Goal: Task Accomplishment & Management: Use online tool/utility

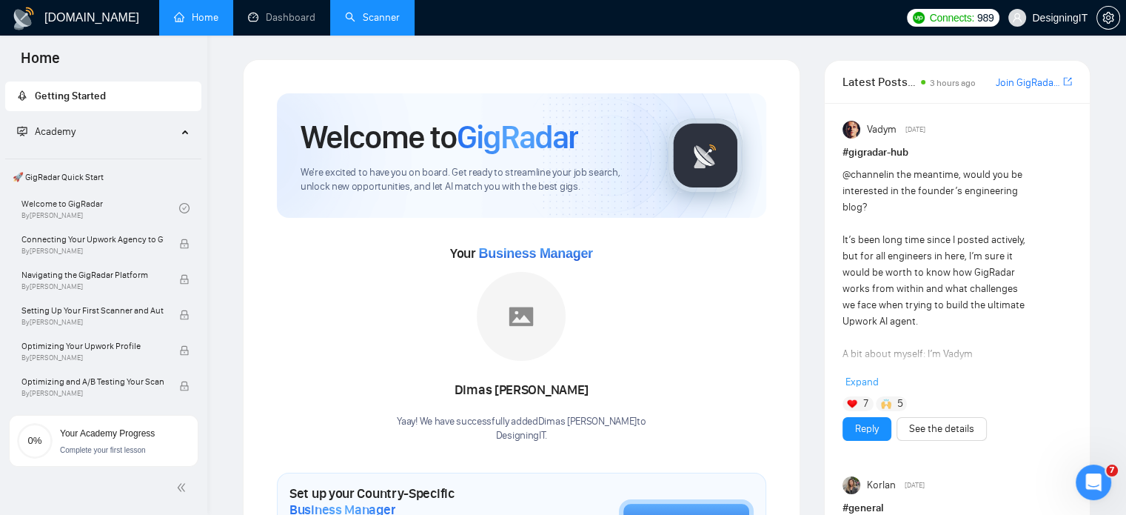
click at [367, 22] on link "Scanner" at bounding box center [372, 17] width 55 height 13
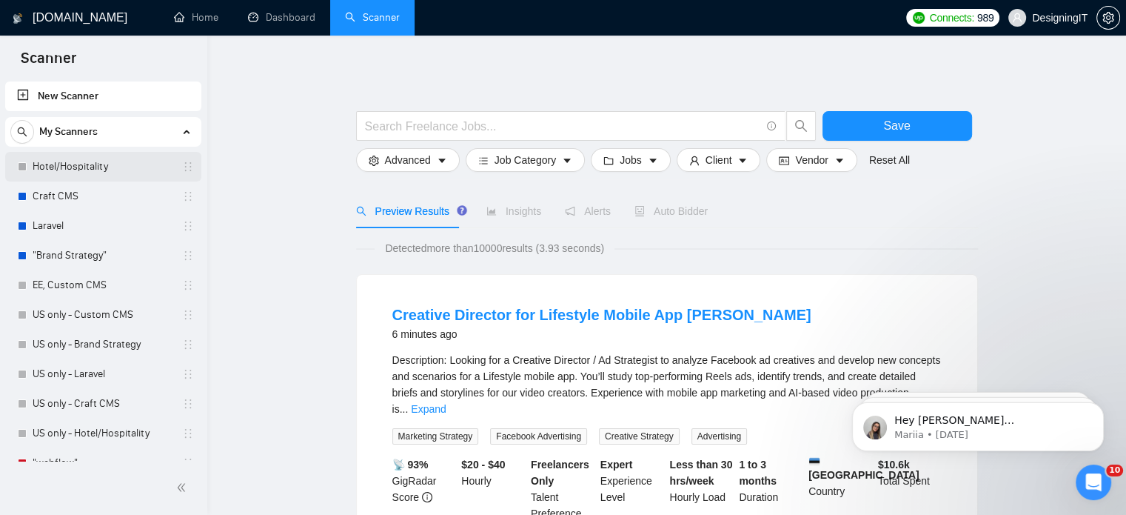
click at [90, 164] on link "Hotel/Hospitality" at bounding box center [103, 167] width 141 height 30
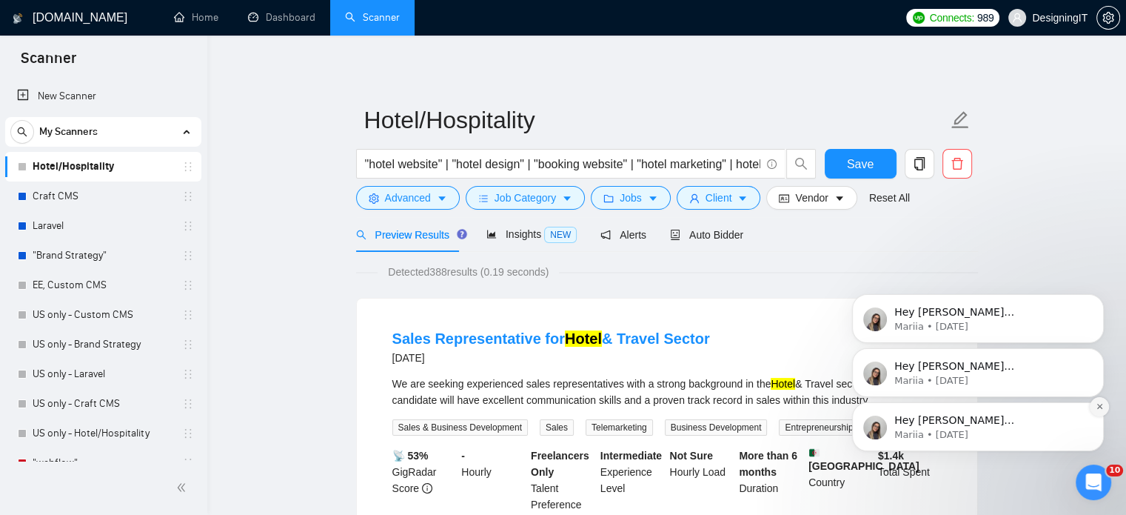
click at [1097, 407] on icon "Dismiss notification" at bounding box center [1100, 406] width 8 height 8
click at [1098, 404] on icon "Dismiss notification" at bounding box center [1099, 406] width 5 height 5
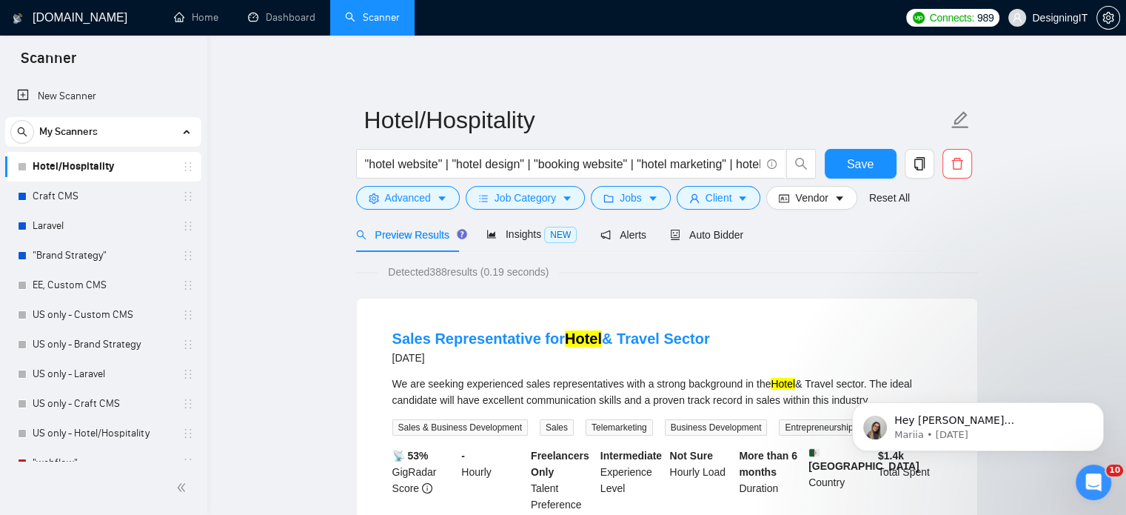
click at [1098, 404] on icon "Dismiss notification" at bounding box center [1099, 406] width 4 height 4
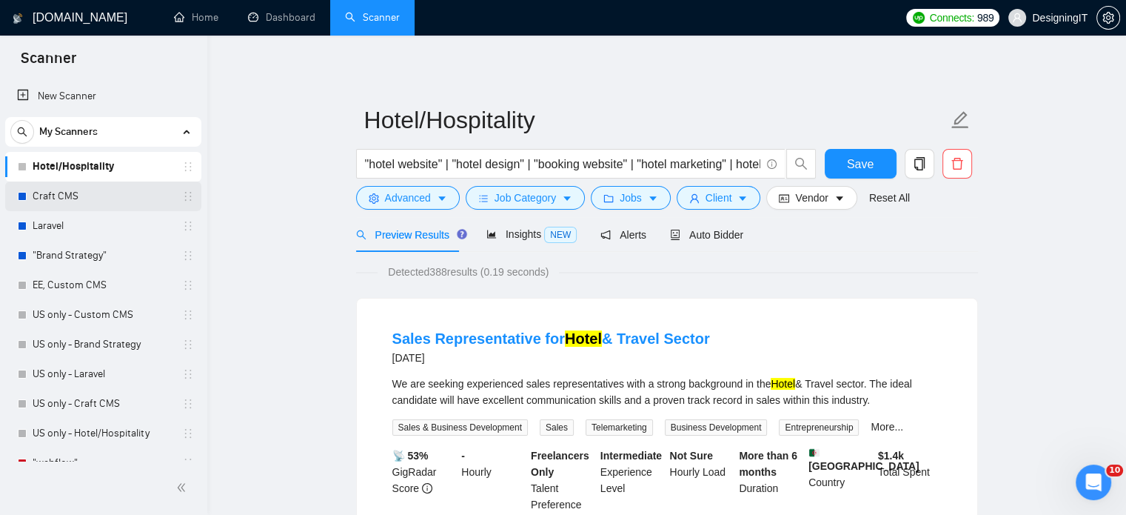
click at [99, 198] on link "Craft CMS" at bounding box center [103, 196] width 141 height 30
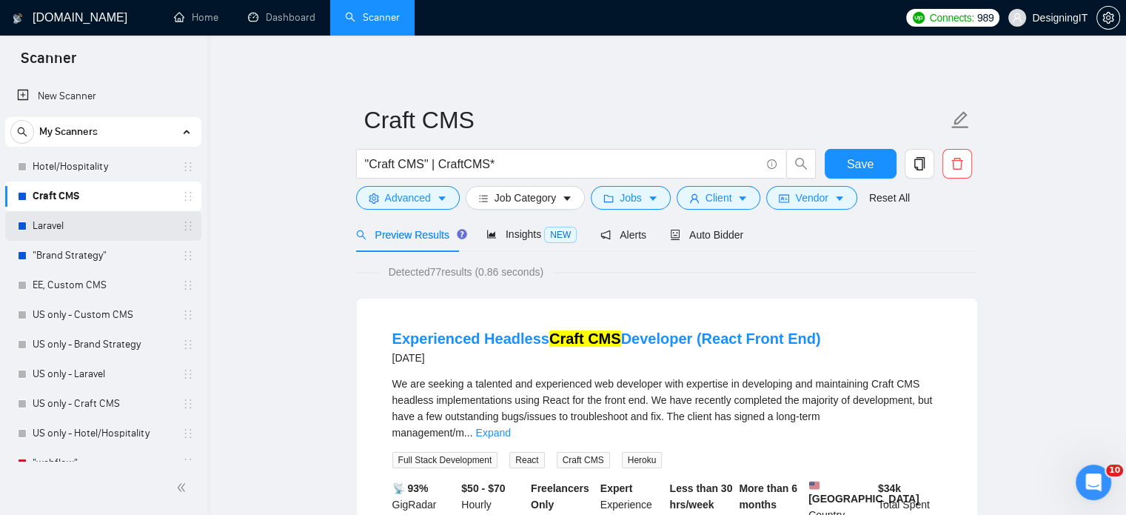
click at [93, 221] on link "Laravel" at bounding box center [103, 226] width 141 height 30
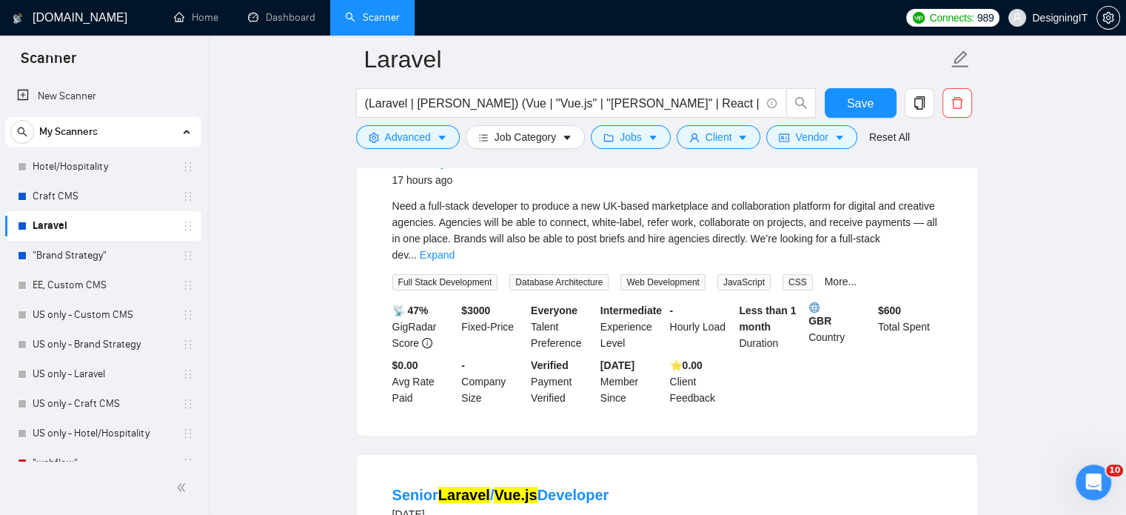
scroll to position [88, 0]
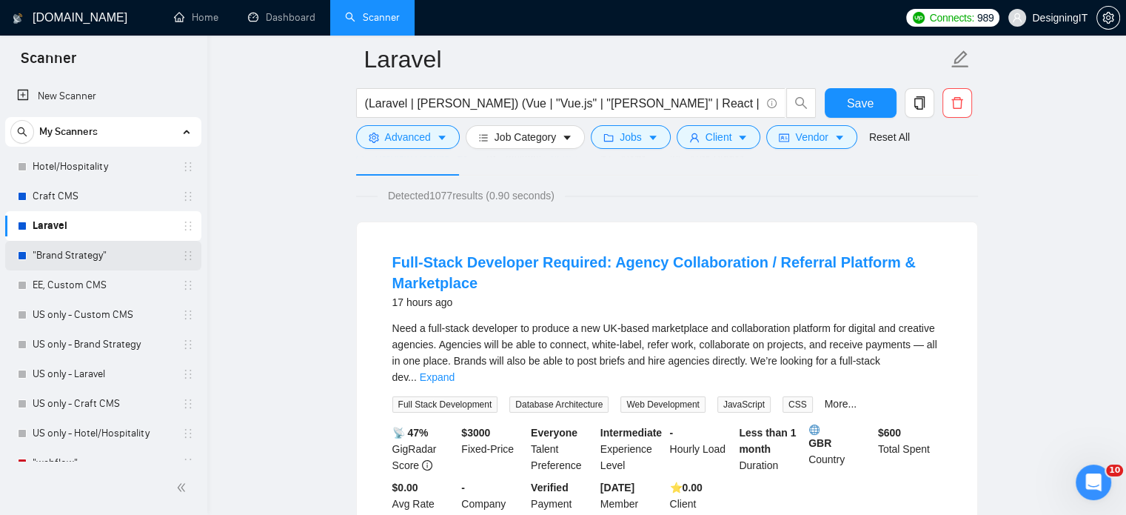
click at [59, 254] on link ""Brand Strategy"" at bounding box center [103, 256] width 141 height 30
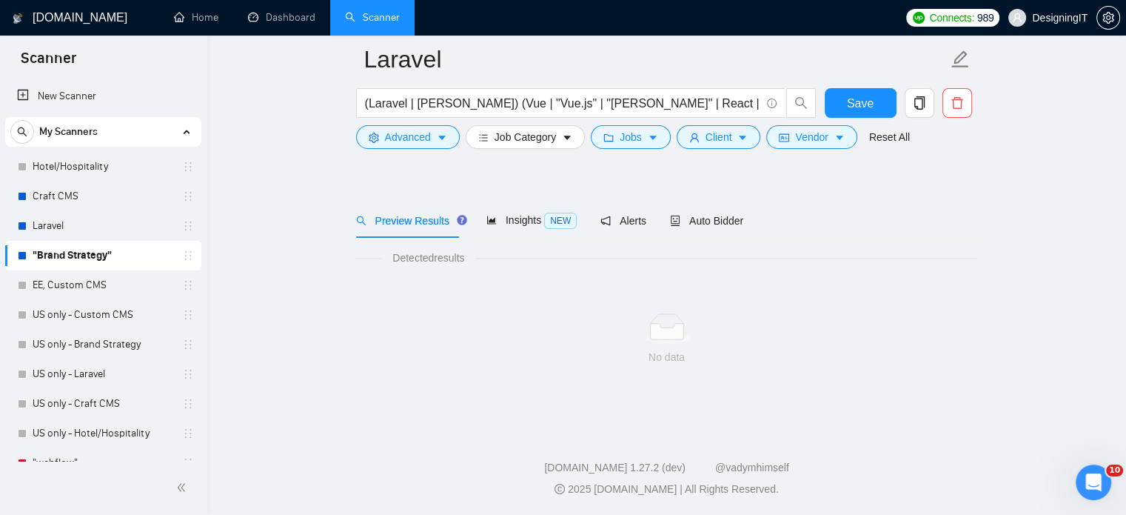
scroll to position [26, 0]
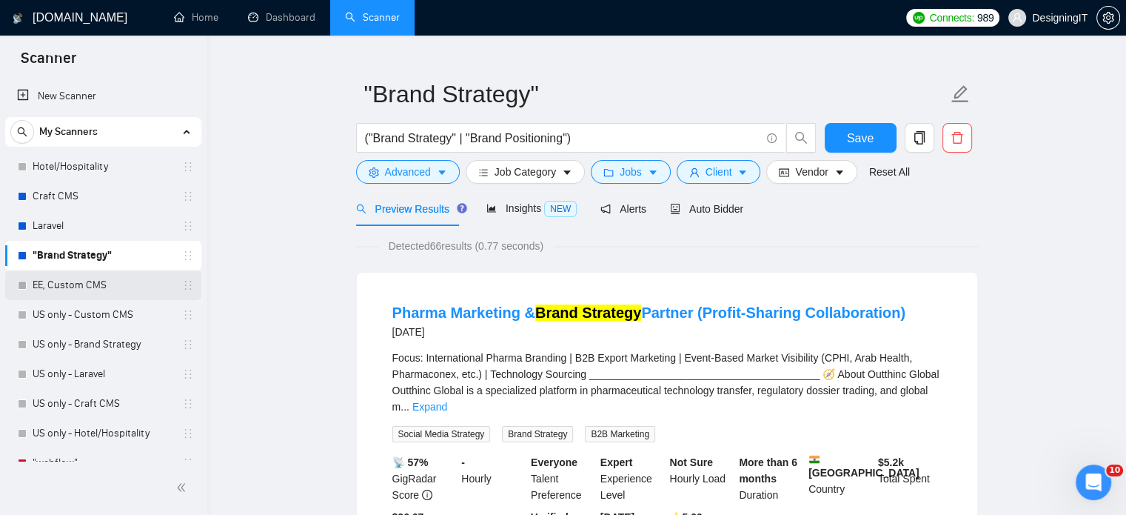
click at [118, 284] on link "EE, Custom CMS" at bounding box center [103, 285] width 141 height 30
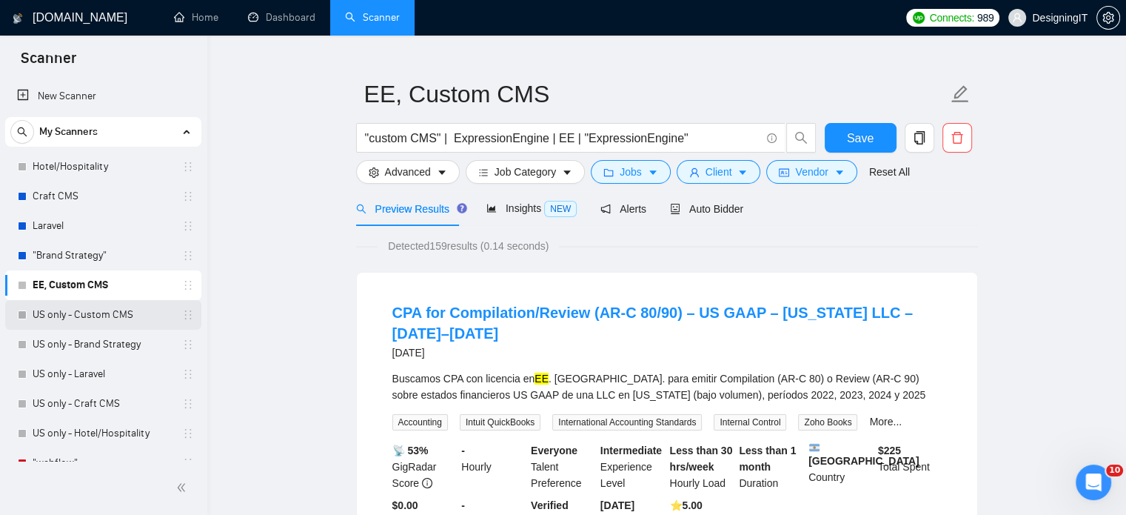
click at [64, 311] on link "US only - Custom CMS" at bounding box center [103, 315] width 141 height 30
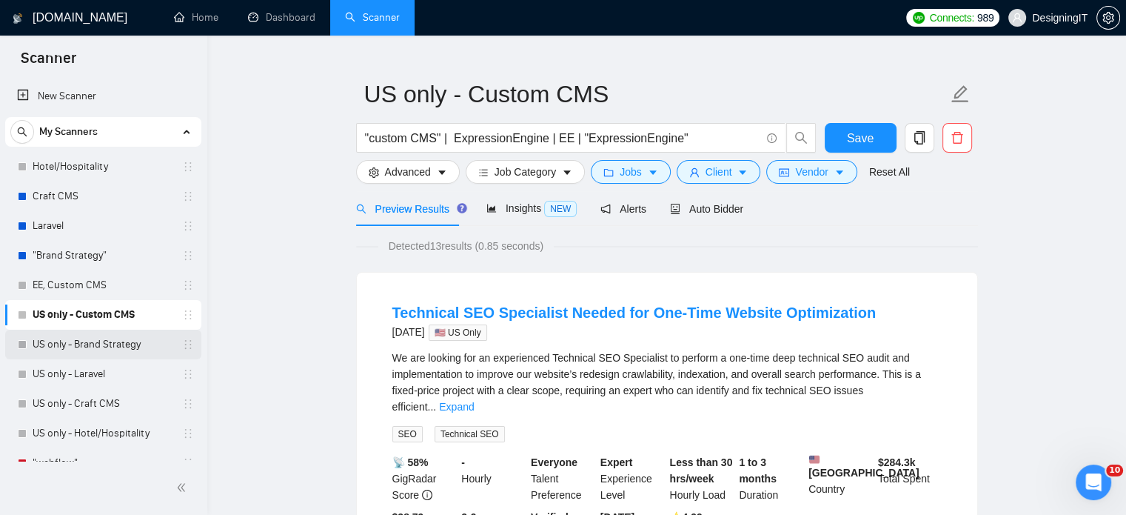
click at [124, 335] on link "US only - Brand Strategy" at bounding box center [103, 345] width 141 height 30
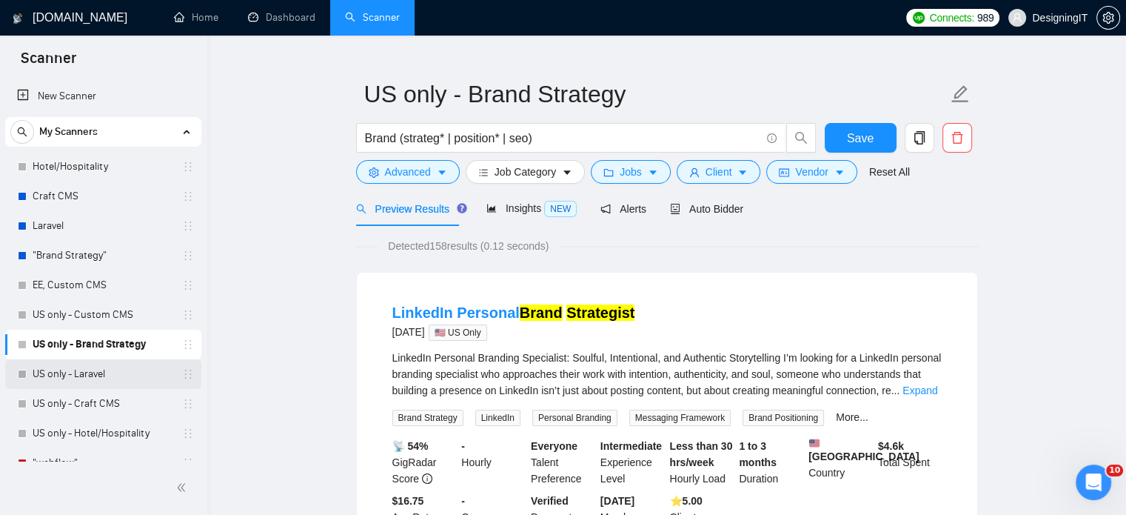
click at [56, 370] on link "US only - Laravel" at bounding box center [103, 374] width 141 height 30
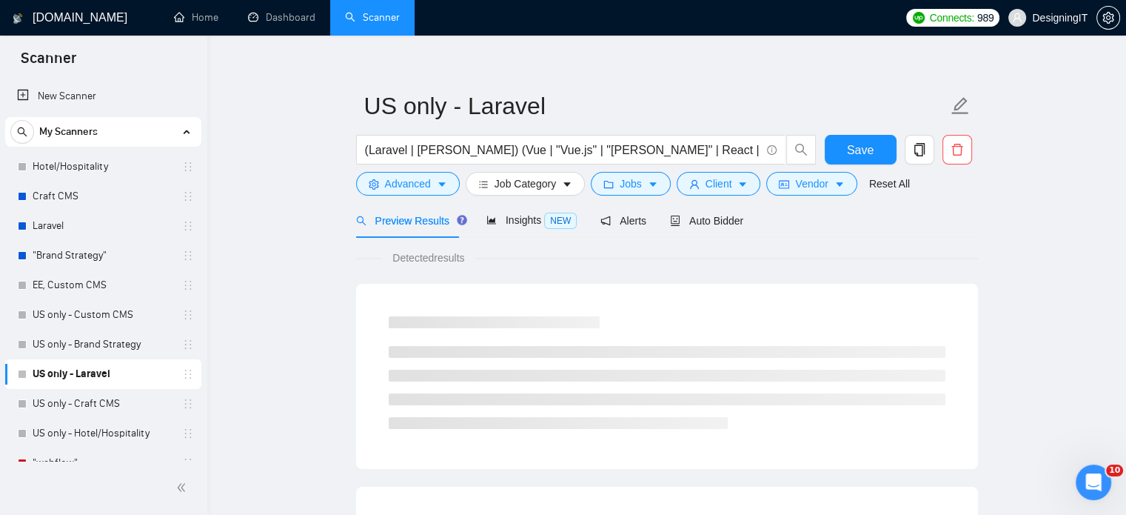
scroll to position [26, 0]
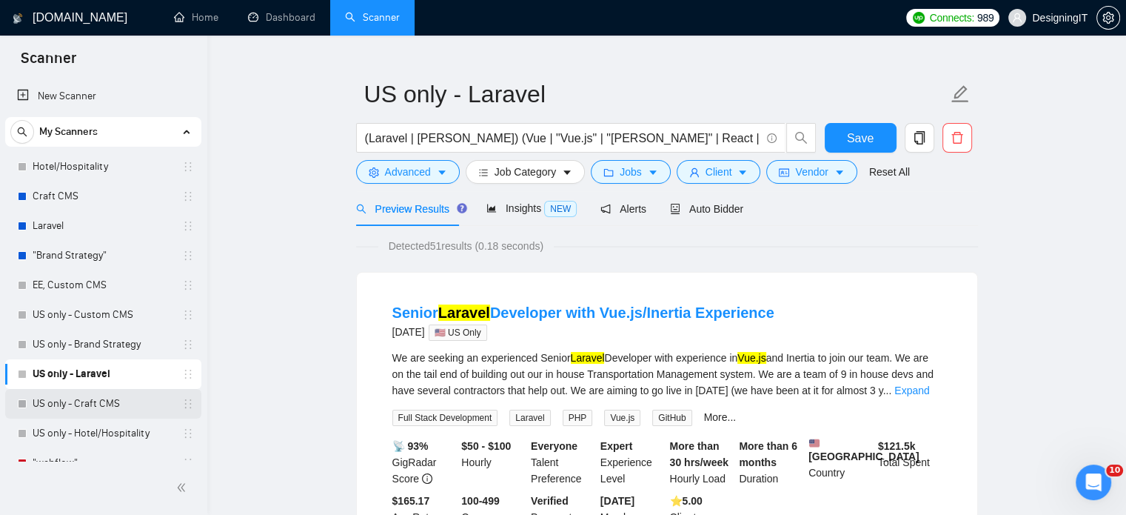
click at [92, 402] on link "US only - Craft CMS" at bounding box center [103, 404] width 141 height 30
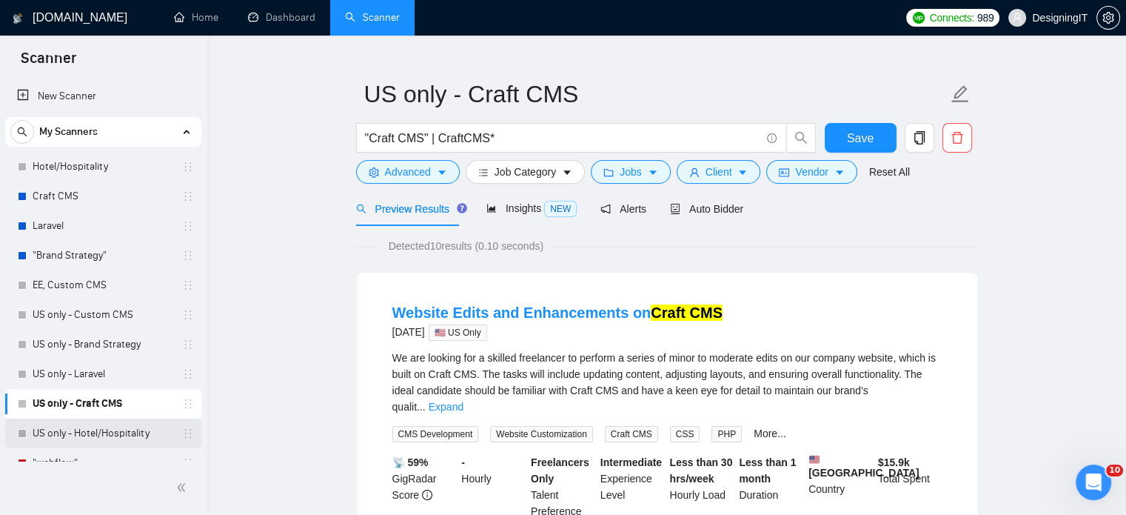
click at [53, 435] on link "US only - Hotel/Hospitality" at bounding box center [103, 433] width 141 height 30
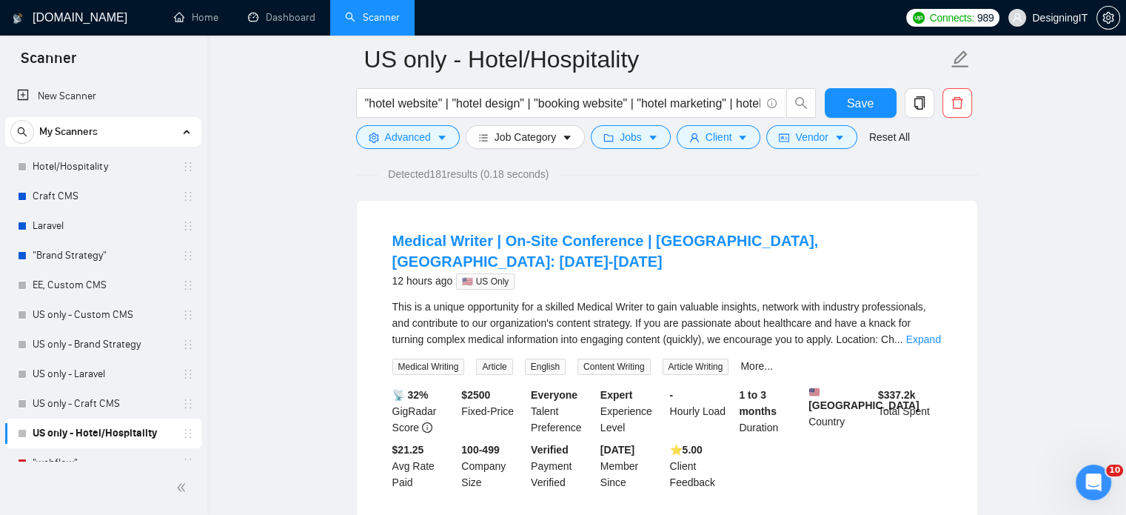
scroll to position [111, 0]
drag, startPoint x: 462, startPoint y: 370, endPoint x: 501, endPoint y: 389, distance: 43.7
click at [501, 389] on div "$ 2500 Fixed-Price" at bounding box center [493, 409] width 70 height 49
drag, startPoint x: 578, startPoint y: 284, endPoint x: 652, endPoint y: 284, distance: 74.1
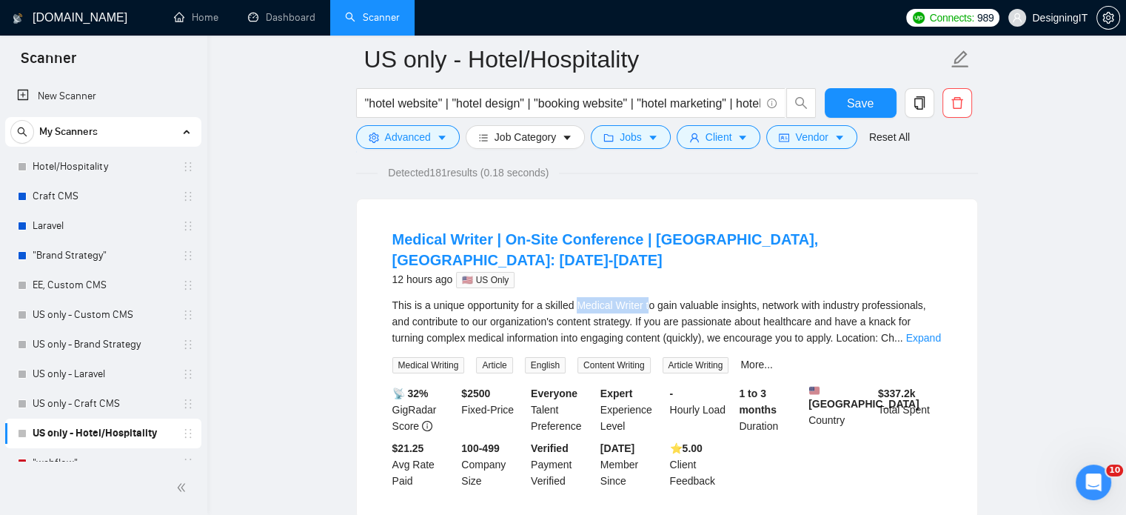
click at [652, 297] on div "This is a unique opportunity for a skilled Medical Writer to gain valuable insi…" at bounding box center [666, 321] width 549 height 49
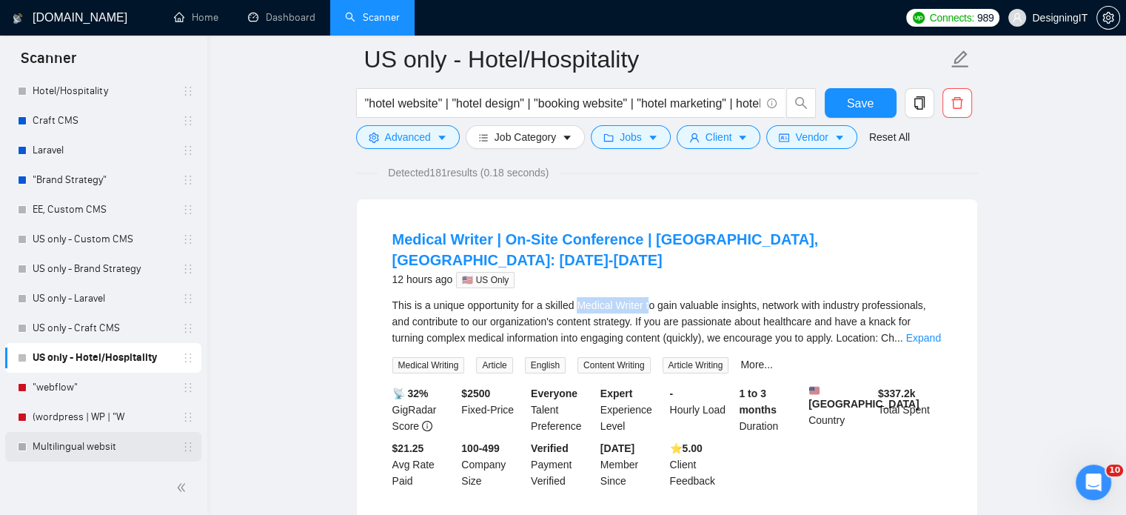
click at [80, 447] on link "Multilingual websit" at bounding box center [103, 447] width 141 height 30
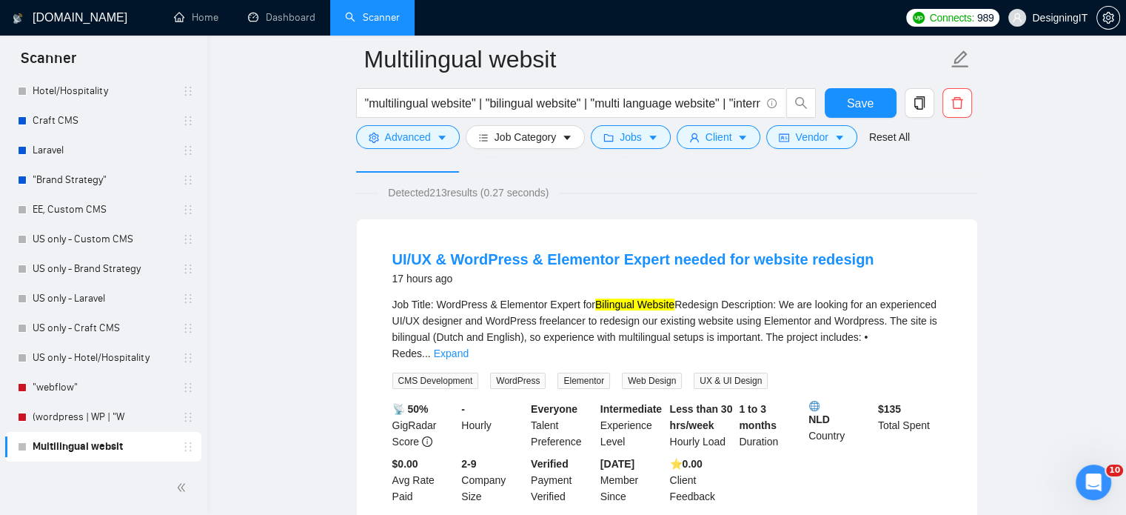
scroll to position [89, 0]
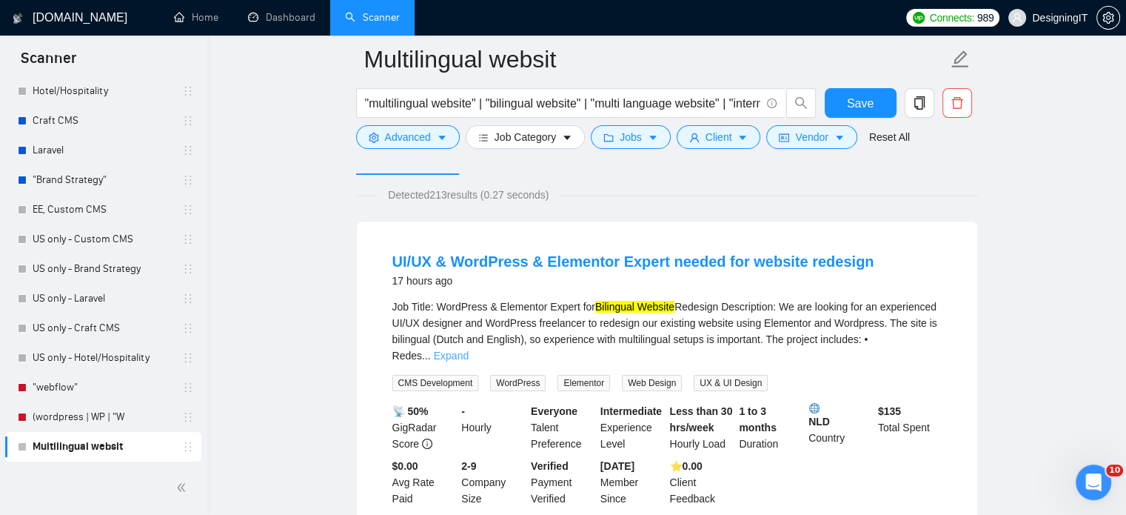
click at [469, 350] on link "Expand" at bounding box center [451, 356] width 35 height 12
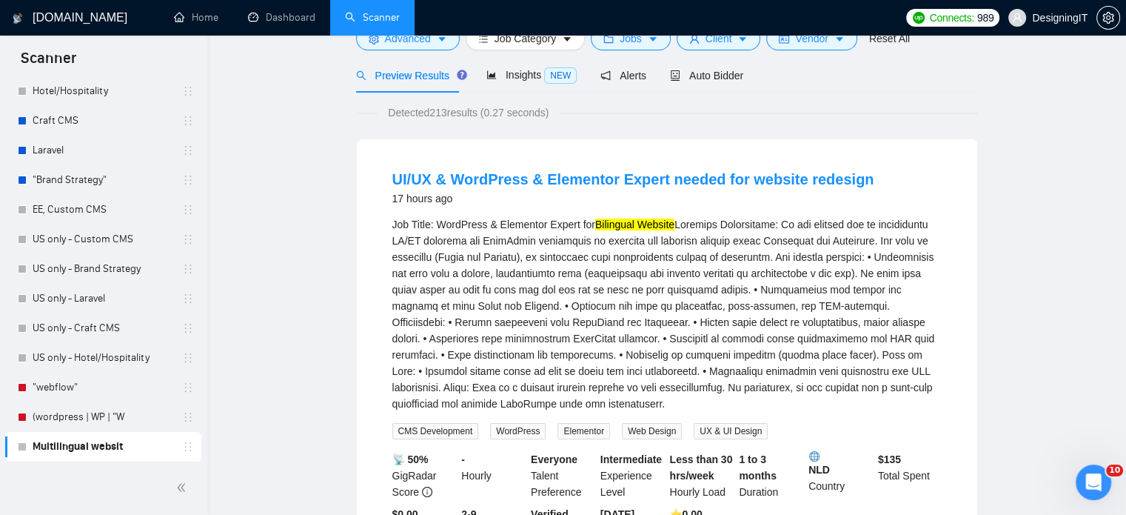
scroll to position [6, 0]
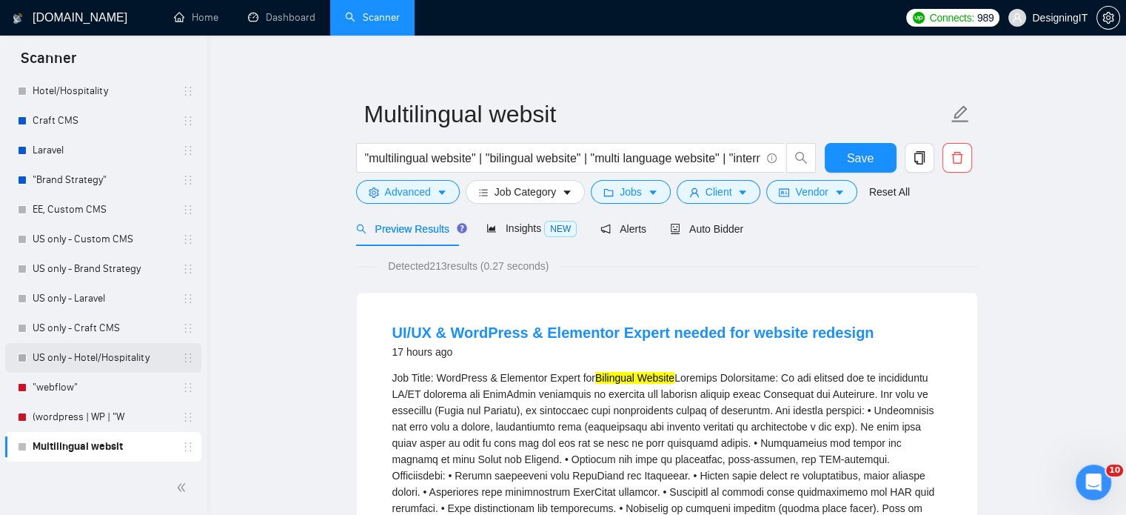
click at [73, 358] on link "US only - Hotel/Hospitality" at bounding box center [103, 358] width 141 height 30
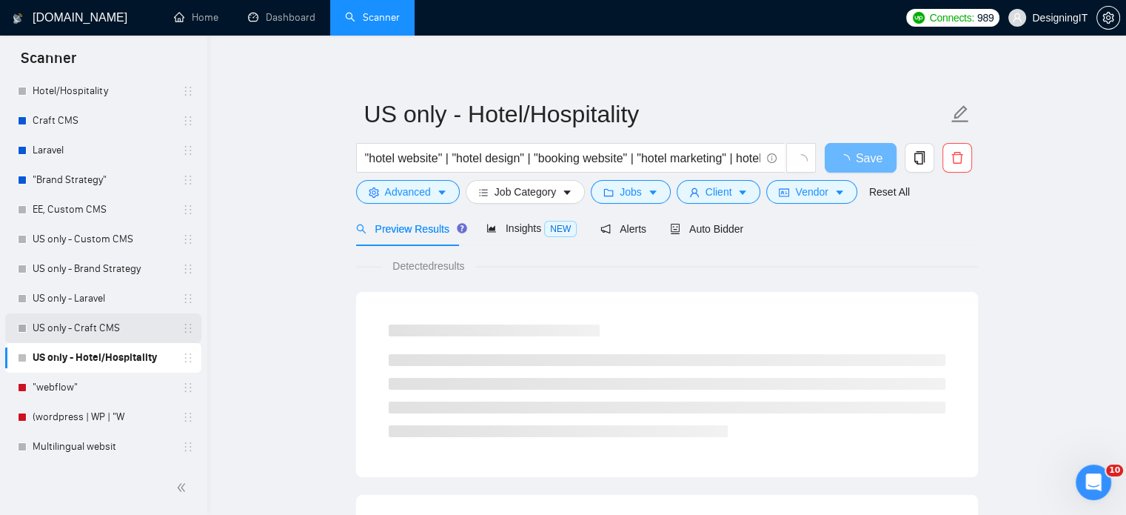
click at [47, 319] on link "US only - Craft CMS" at bounding box center [103, 328] width 141 height 30
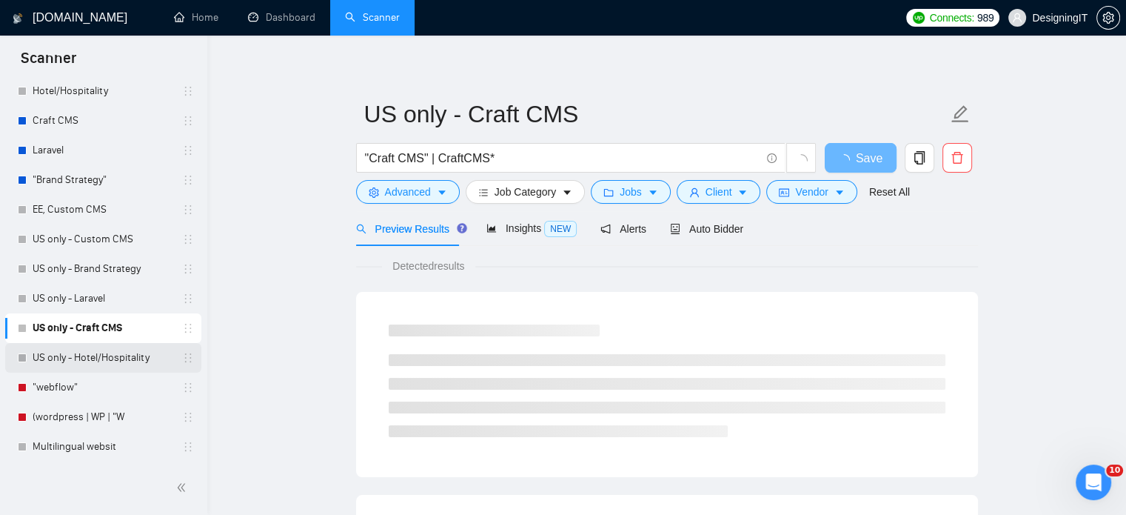
click at [75, 358] on link "US only - Hotel/Hospitality" at bounding box center [103, 358] width 141 height 30
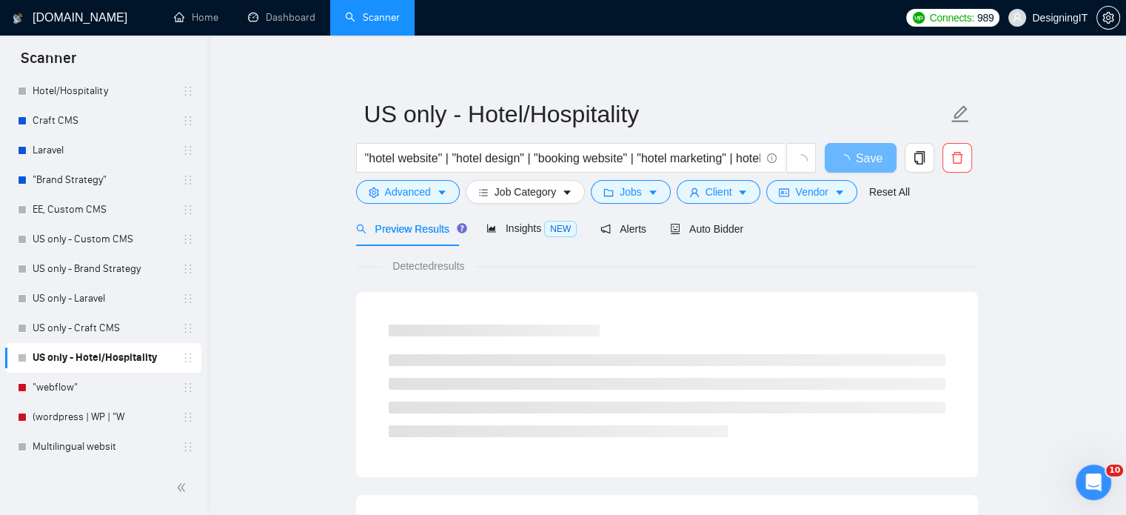
click at [85, 71] on span "Scanner" at bounding box center [48, 62] width 79 height 31
click at [78, 82] on link "Hotel/Hospitality" at bounding box center [103, 91] width 141 height 30
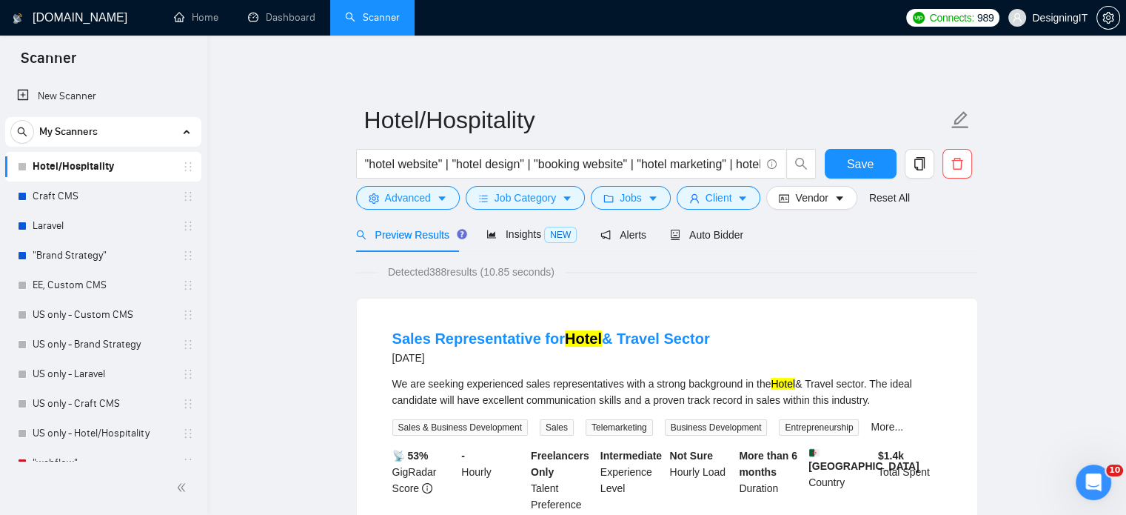
scroll to position [12, 0]
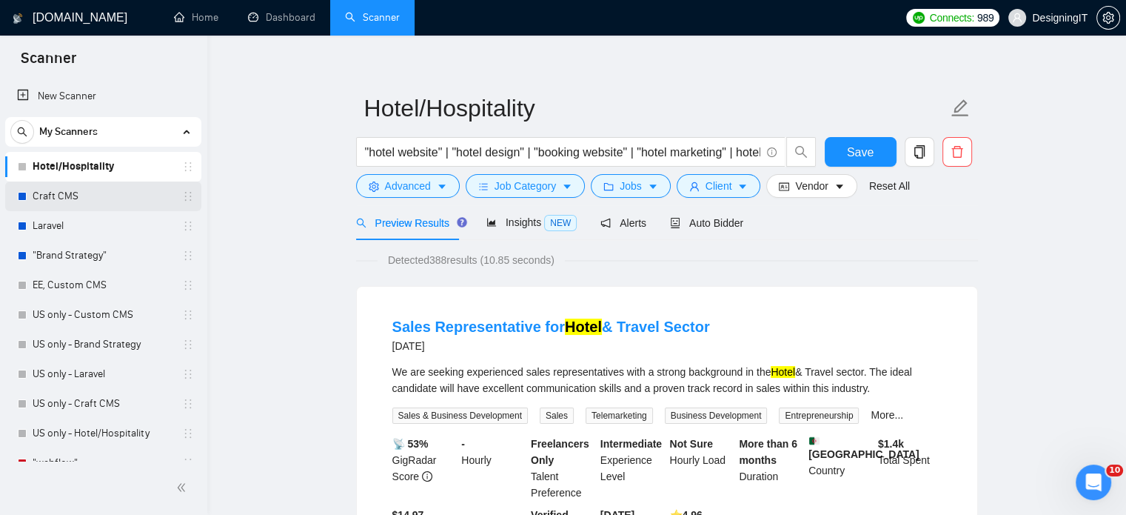
click at [57, 194] on link "Craft CMS" at bounding box center [103, 196] width 141 height 30
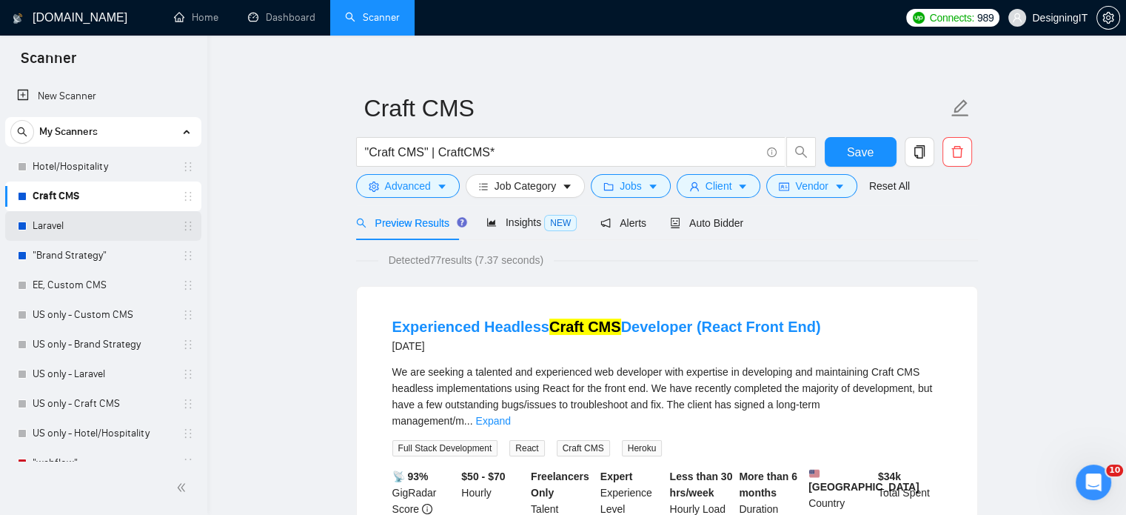
click at [65, 226] on link "Laravel" at bounding box center [103, 226] width 141 height 30
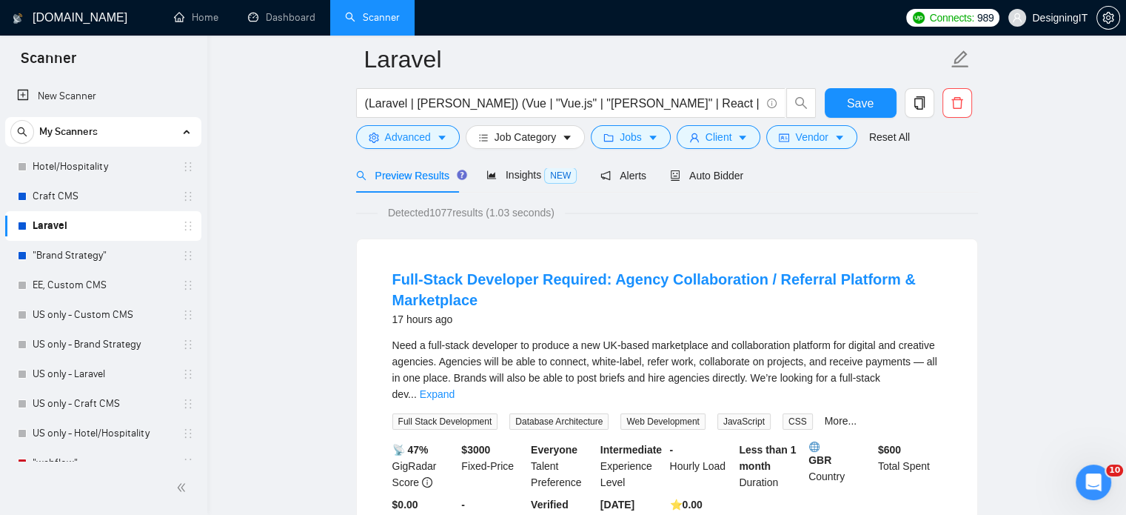
scroll to position [111, 0]
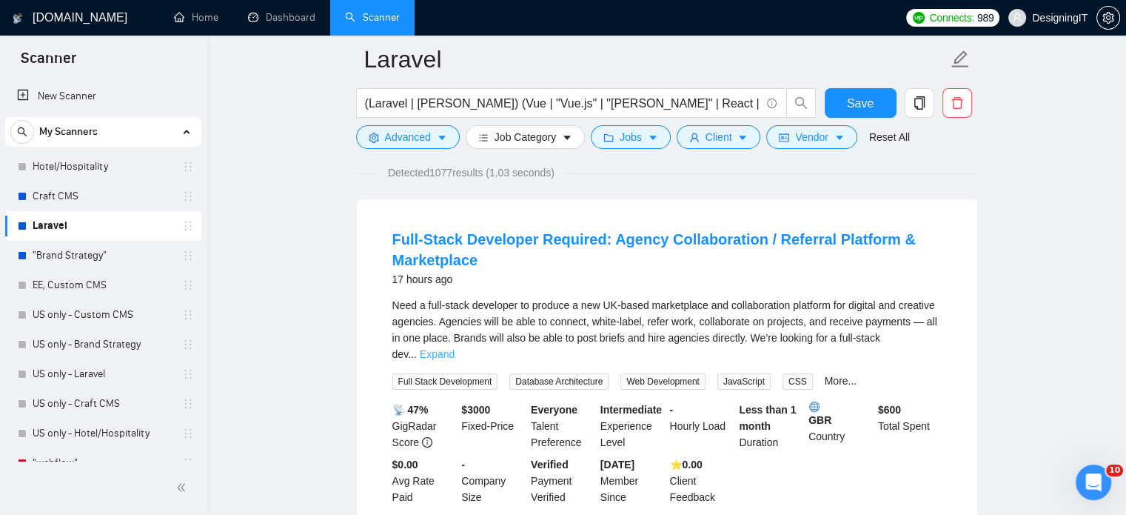
click at [455, 348] on link "Expand" at bounding box center [437, 354] width 35 height 12
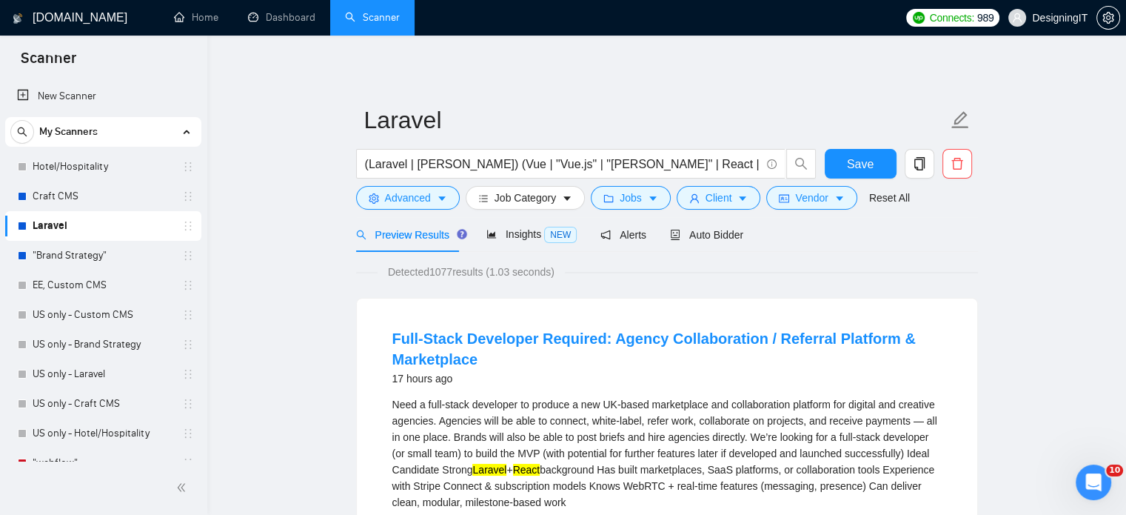
scroll to position [74, 0]
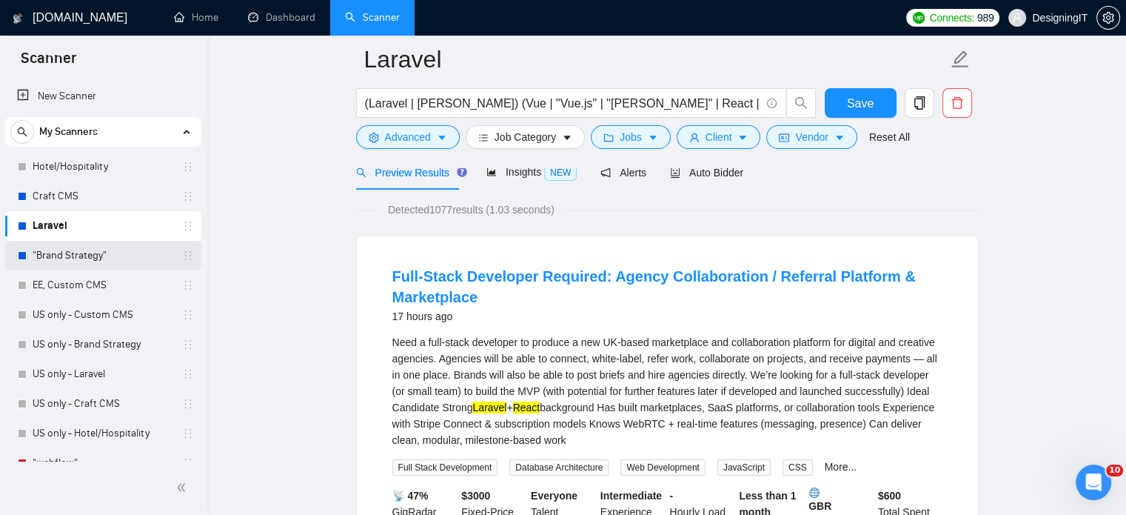
click at [100, 262] on link ""Brand Strategy"" at bounding box center [103, 256] width 141 height 30
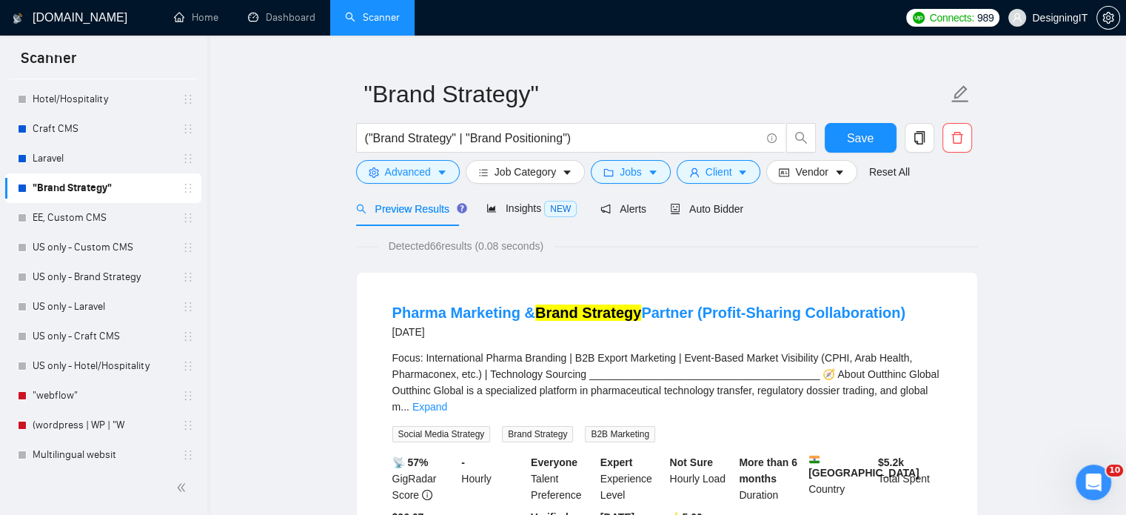
scroll to position [70, 0]
click at [52, 226] on link "EE, Custom CMS" at bounding box center [103, 216] width 141 height 30
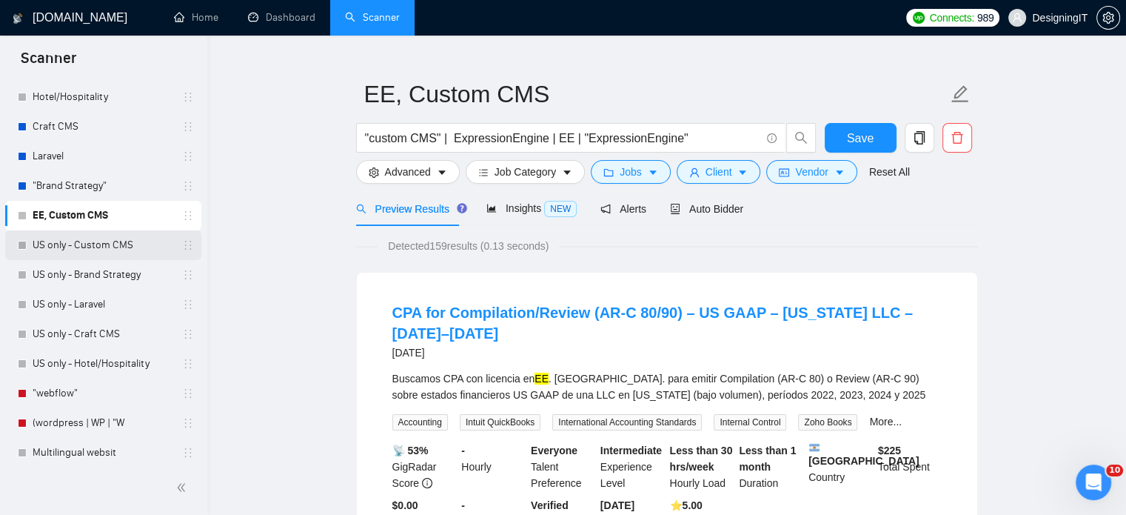
click at [82, 247] on link "US only - Custom CMS" at bounding box center [103, 245] width 141 height 30
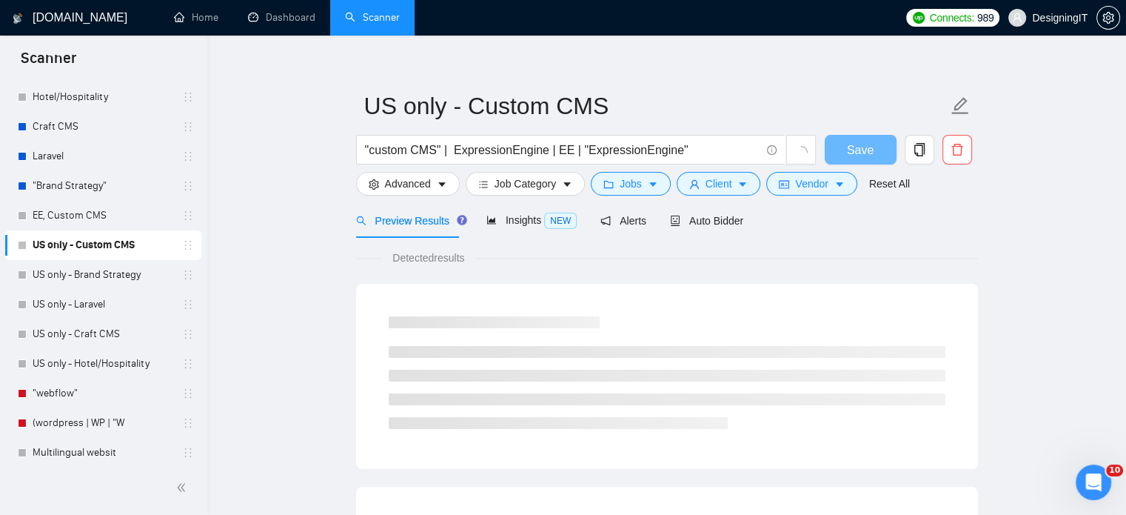
scroll to position [26, 0]
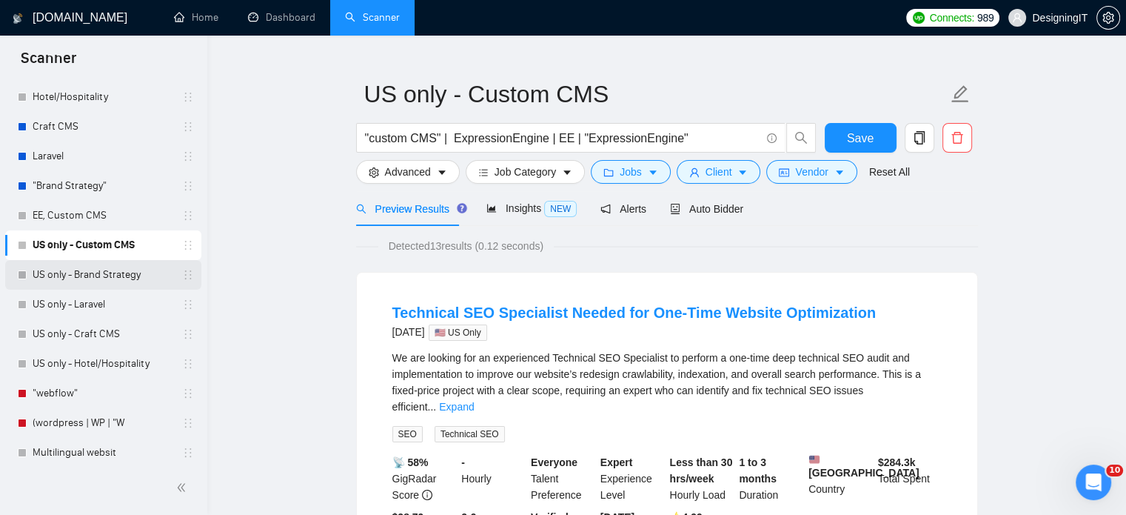
click at [80, 278] on link "US only - Brand Strategy" at bounding box center [103, 275] width 141 height 30
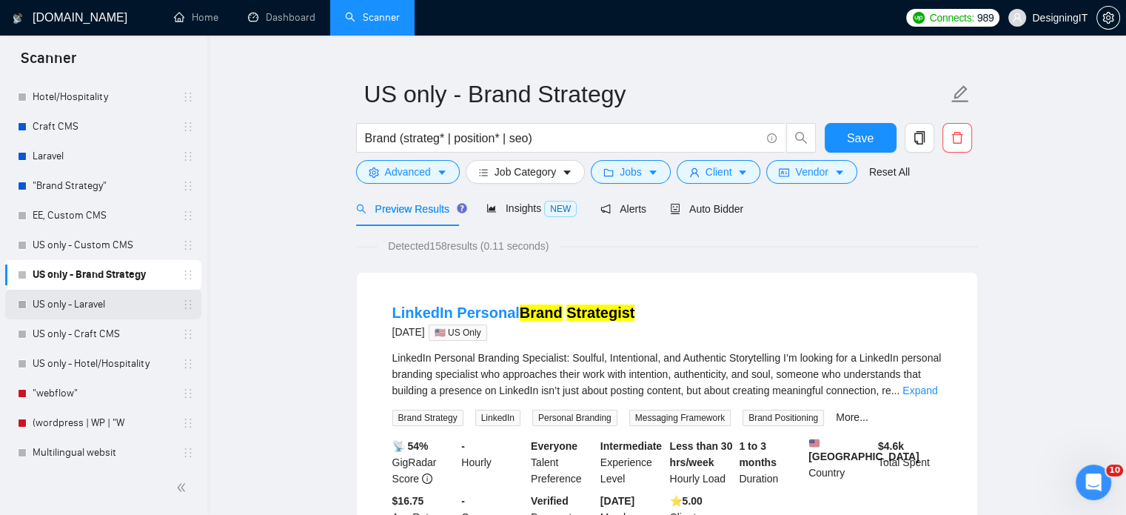
click at [81, 310] on link "US only - Laravel" at bounding box center [103, 305] width 141 height 30
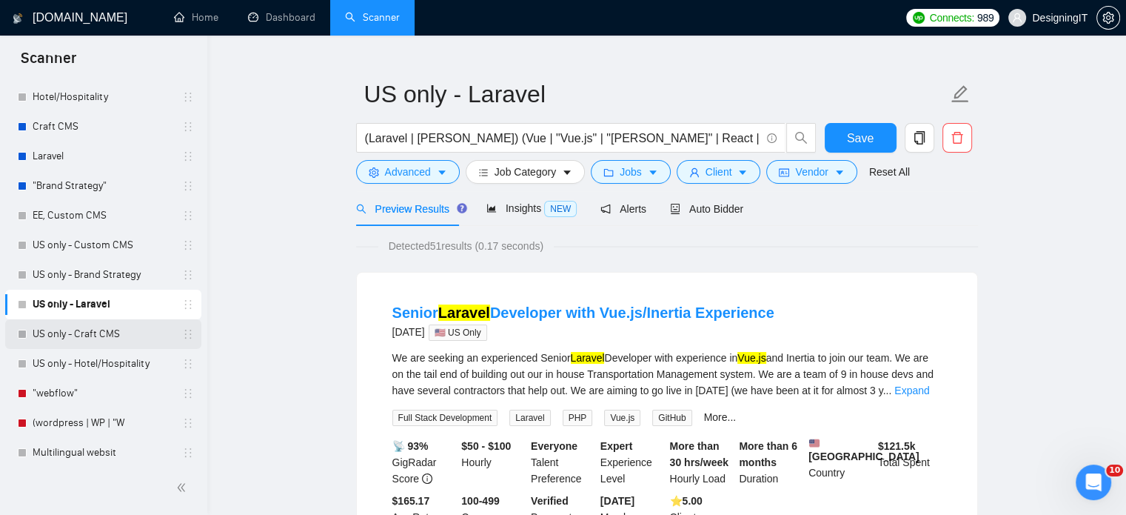
click at [84, 334] on link "US only - Craft CMS" at bounding box center [103, 334] width 141 height 30
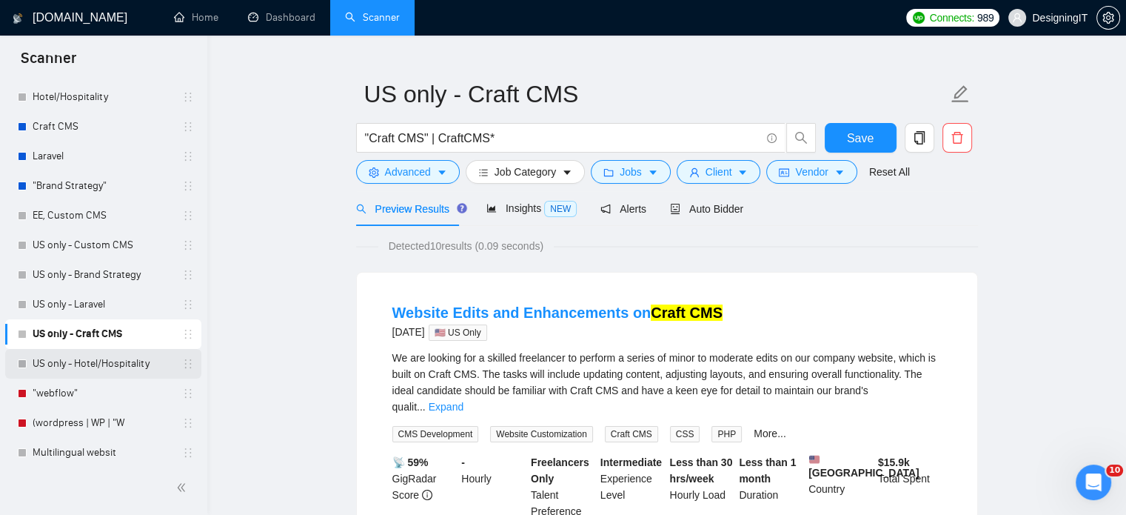
click at [83, 362] on link "US only - Hotel/Hospitality" at bounding box center [103, 364] width 141 height 30
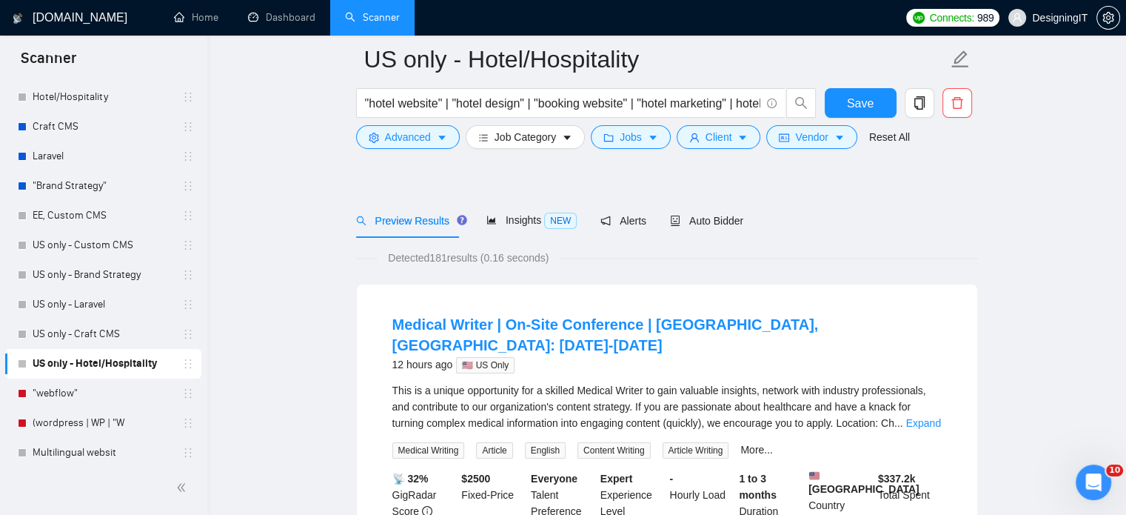
scroll to position [76, 0]
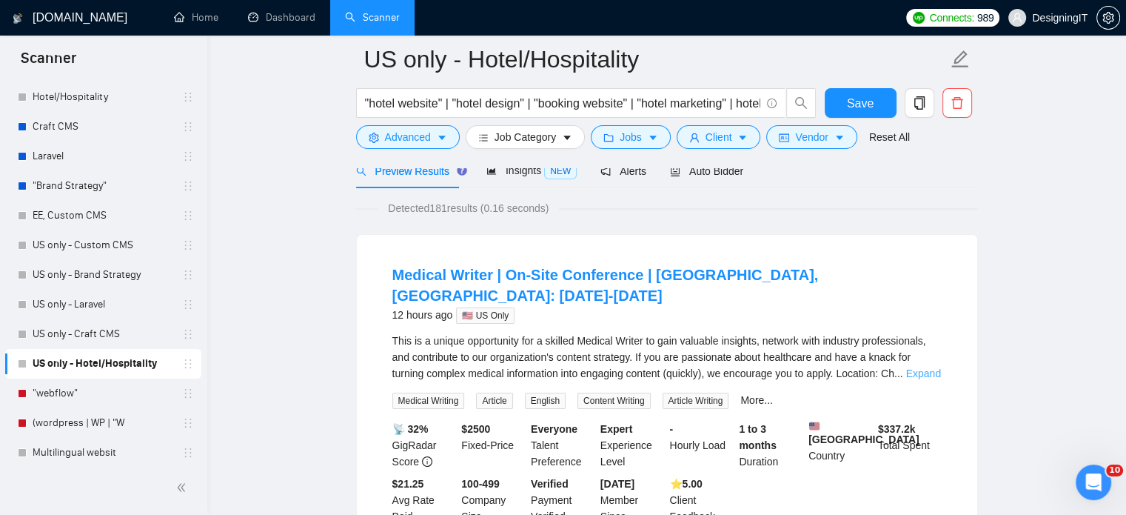
click at [939, 367] on link "Expand" at bounding box center [923, 373] width 35 height 12
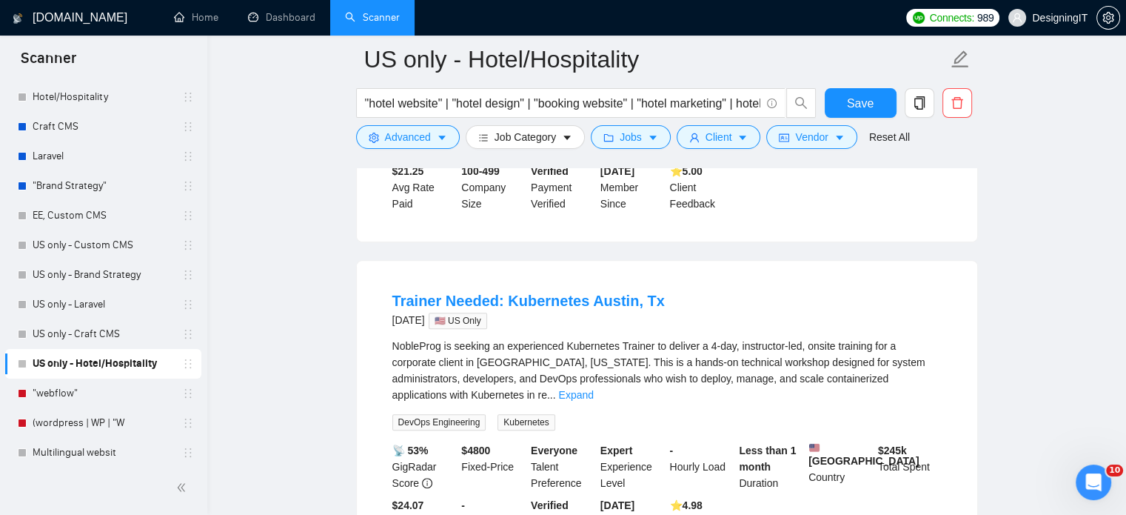
scroll to position [749, 0]
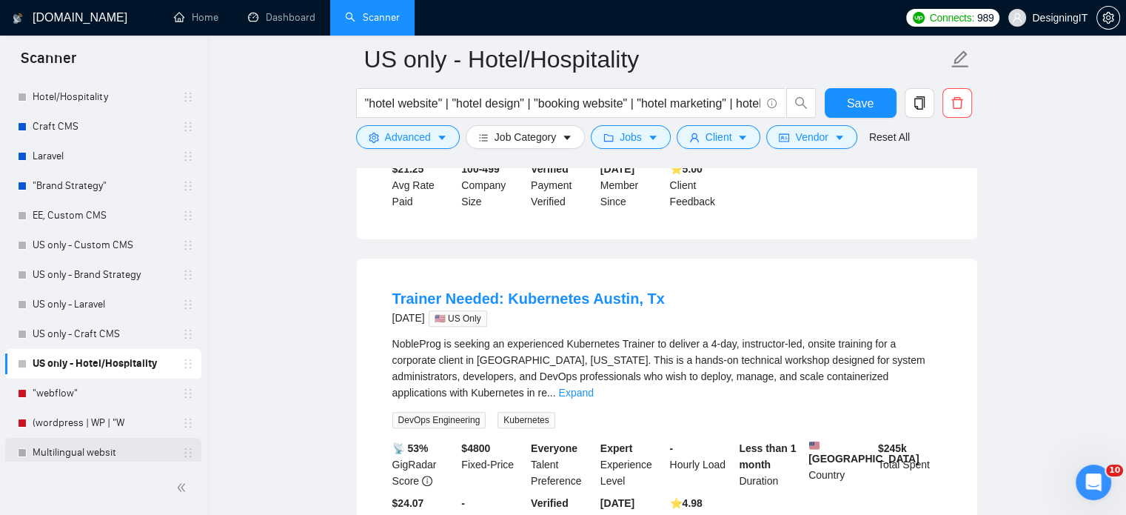
click at [64, 452] on link "Multilingual websit" at bounding box center [103, 453] width 141 height 30
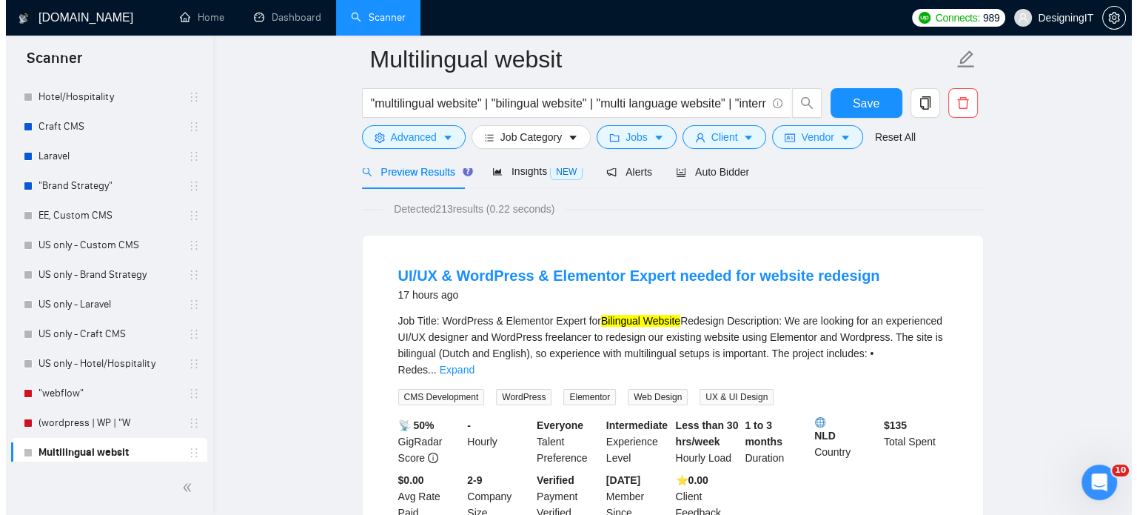
scroll to position [76, 0]
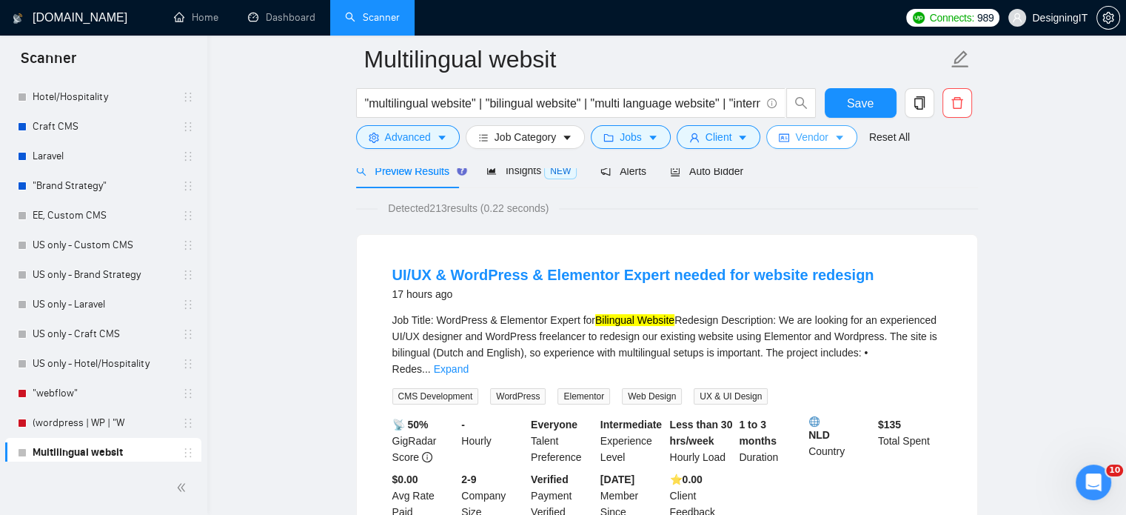
click at [828, 147] on button "Vendor" at bounding box center [811, 137] width 90 height 24
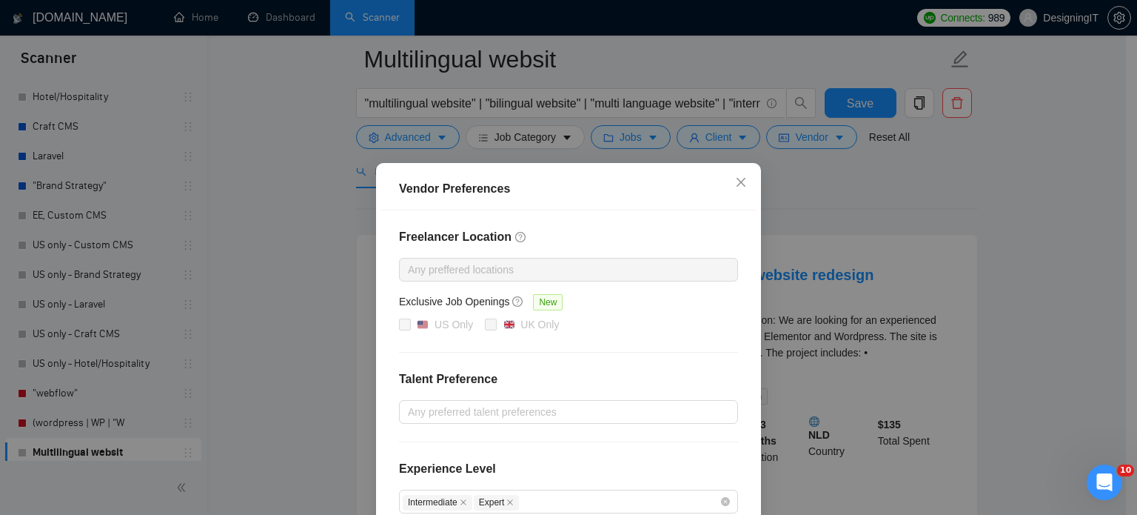
click at [729, 130] on div "Vendor Preferences Freelancer Location Any preffered locations Exclusive Job Op…" at bounding box center [568, 257] width 1137 height 515
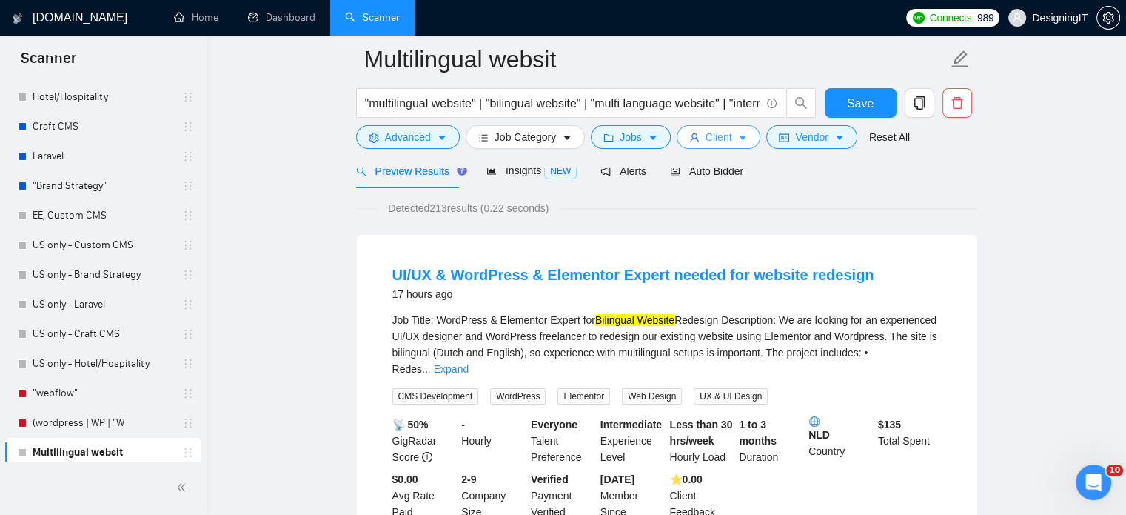
click at [729, 130] on button "Client" at bounding box center [719, 137] width 84 height 24
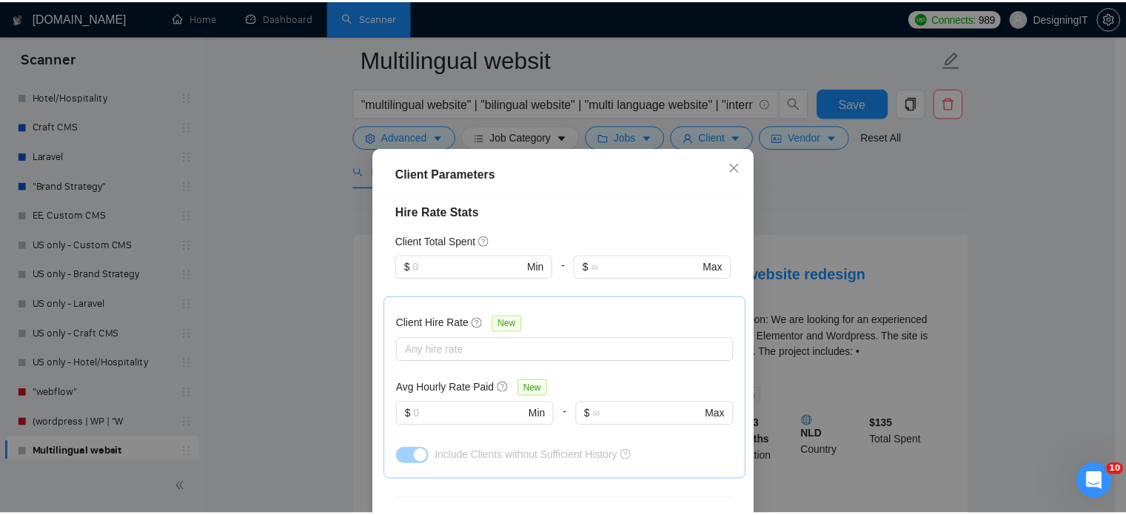
scroll to position [364, 0]
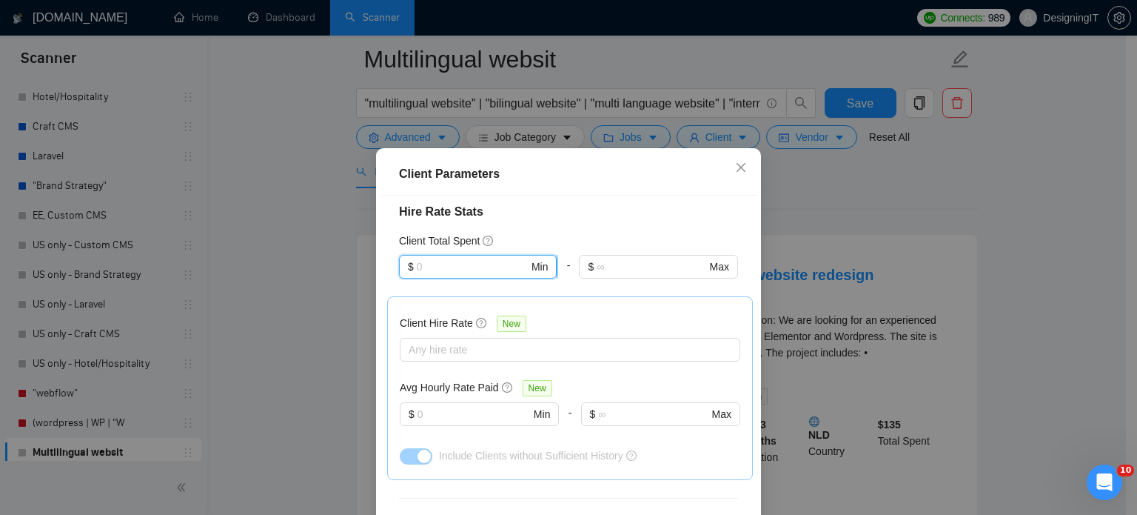
click at [453, 269] on input "text" at bounding box center [473, 266] width 112 height 16
click at [442, 343] on div "$1,000" at bounding box center [471, 343] width 138 height 16
type input "1000"
click at [909, 162] on div "Client Parameters Client Location Include Client Countries Select Exclude Clien…" at bounding box center [568, 257] width 1137 height 515
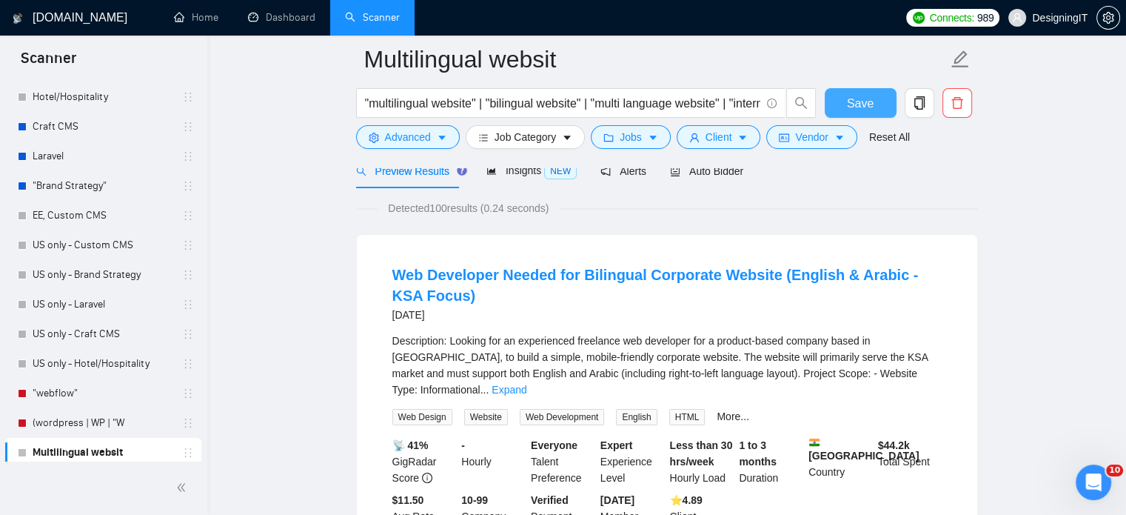
click at [857, 98] on span "Save" at bounding box center [860, 103] width 27 height 19
